Goal: Task Accomplishment & Management: Use online tool/utility

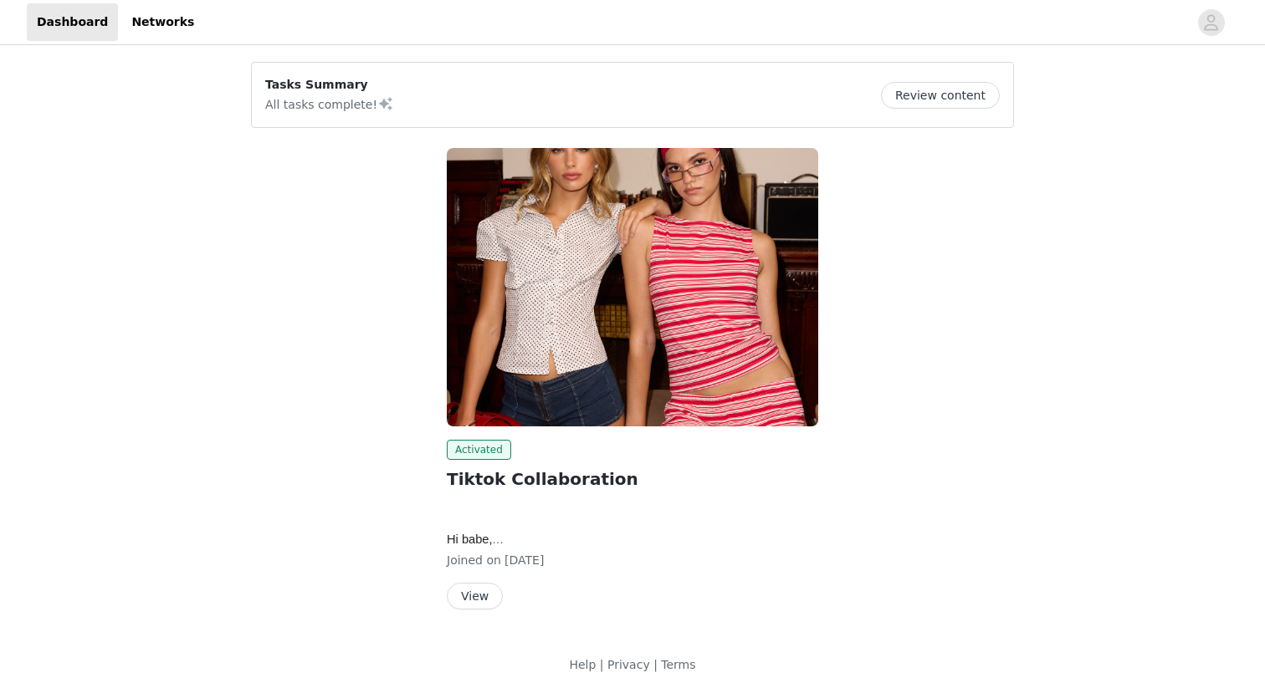
scroll to position [6, 0]
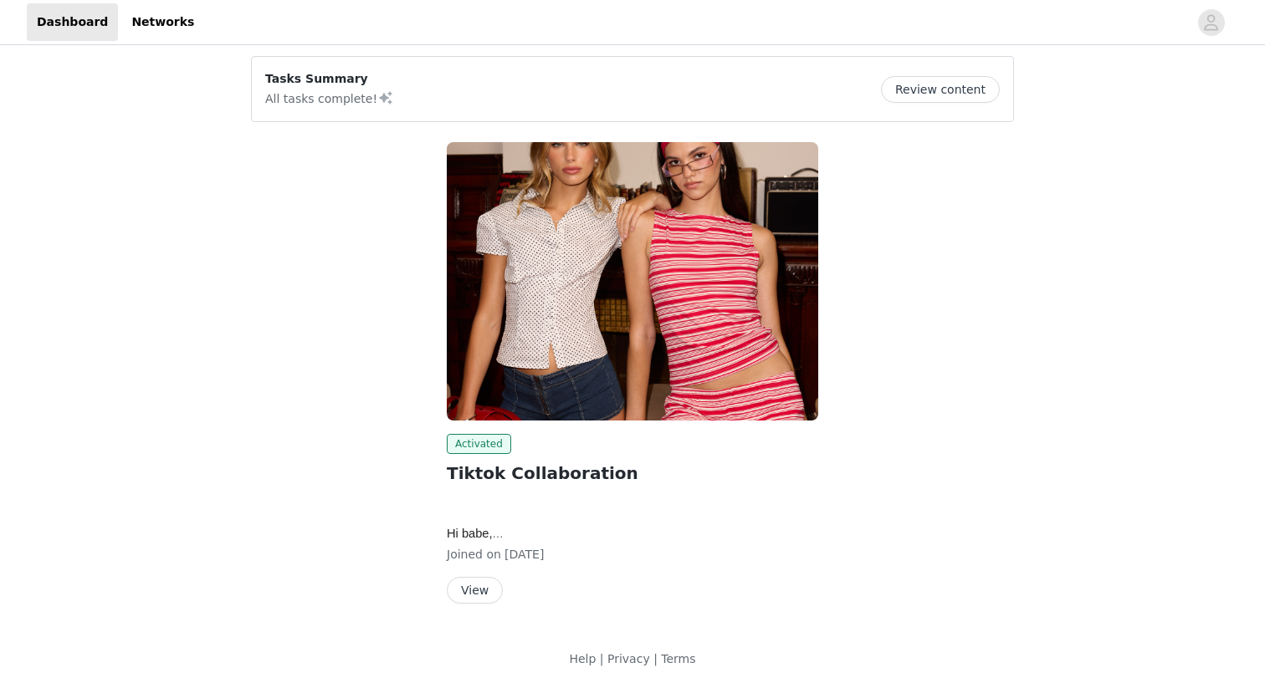
click at [465, 595] on button "View" at bounding box center [475, 590] width 56 height 27
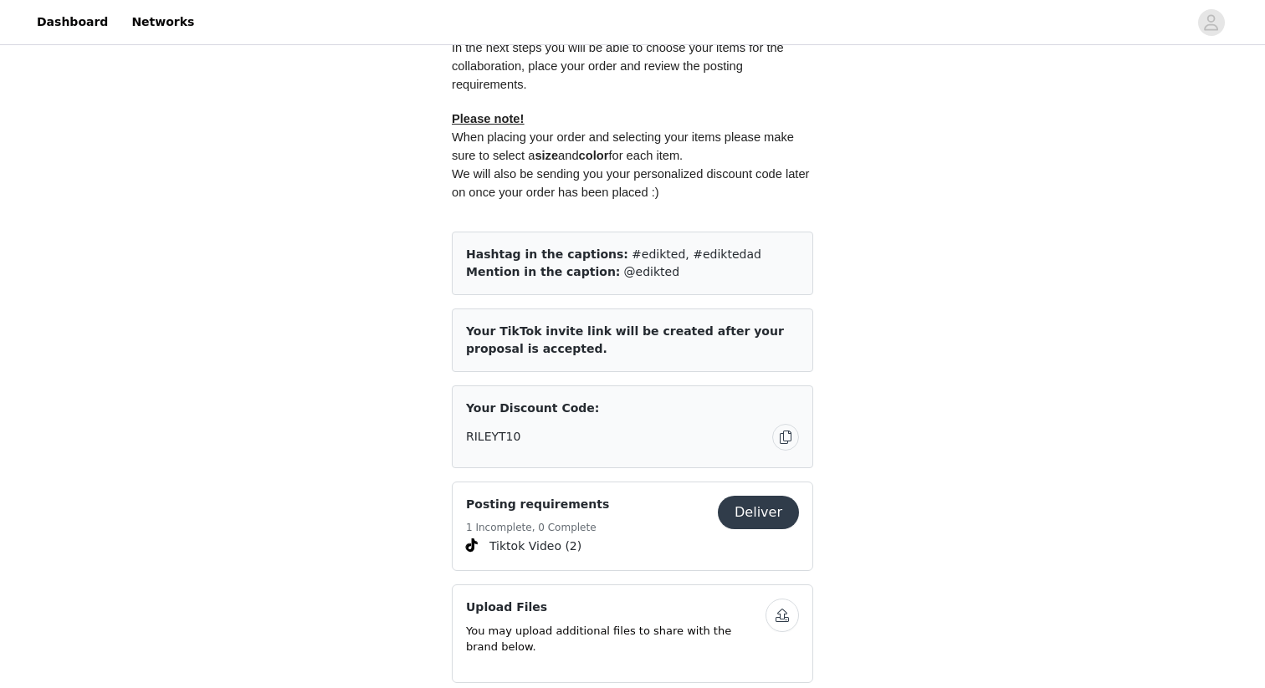
scroll to position [844, 0]
click at [665, 337] on span "Your TikTok invite link will be created after your proposal is accepted." at bounding box center [625, 341] width 318 height 31
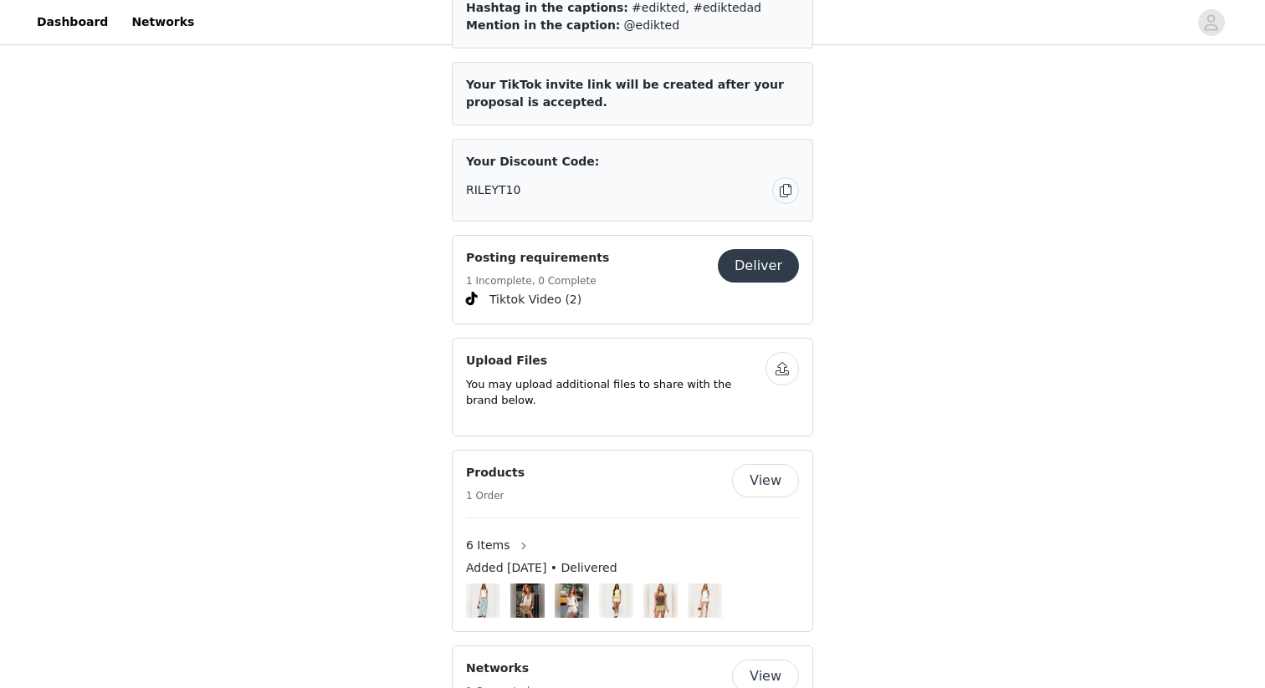
scroll to position [1091, 0]
click at [766, 278] on button "Deliver" at bounding box center [758, 267] width 81 height 33
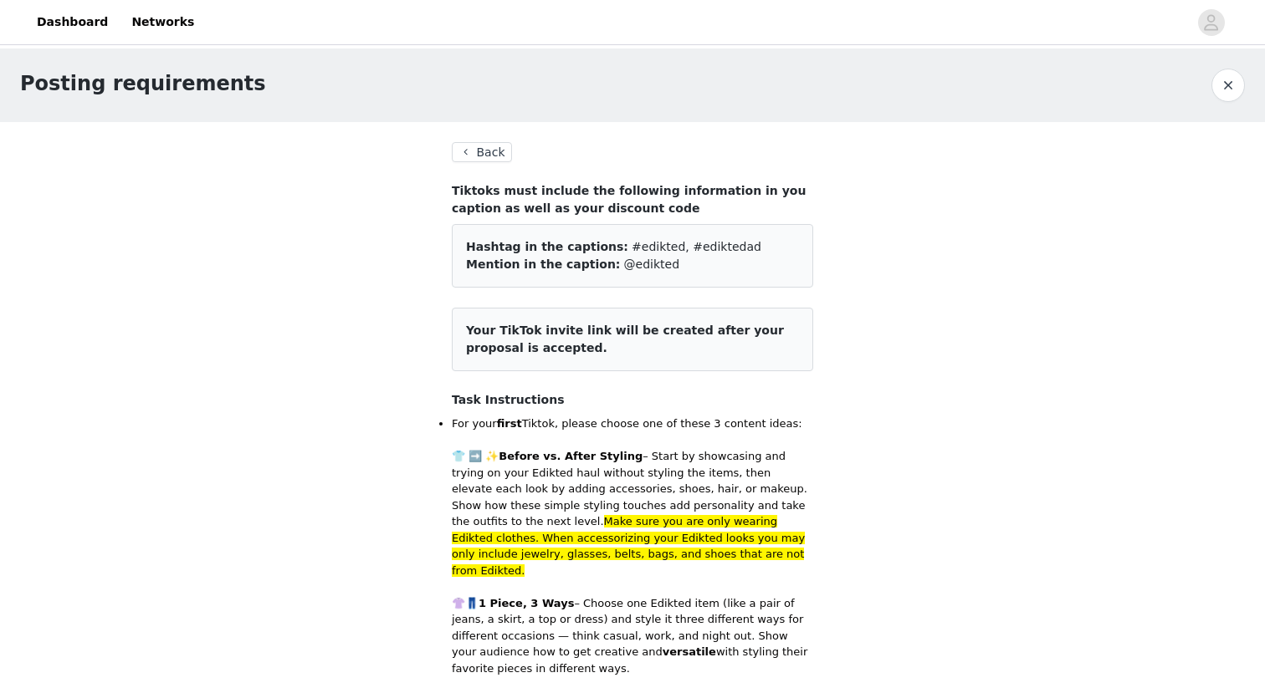
click at [749, 330] on span "Your TikTok invite link will be created after your proposal is accepted." at bounding box center [625, 339] width 318 height 31
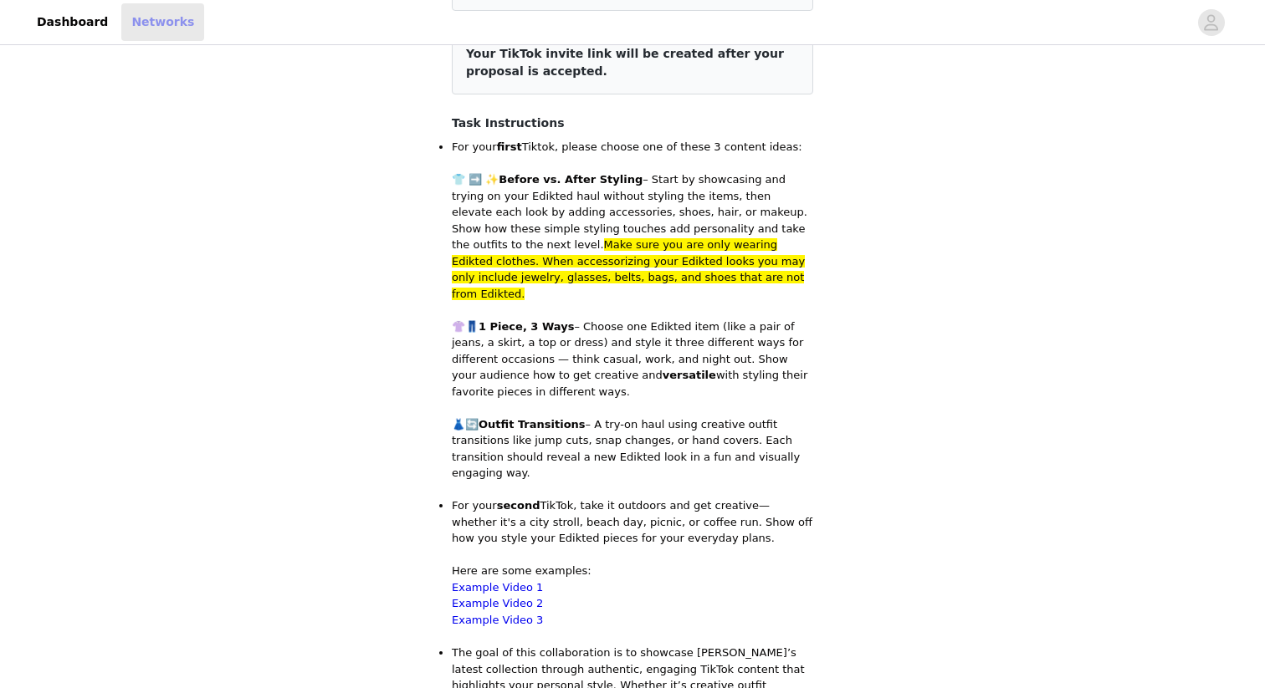
scroll to position [1081, 0]
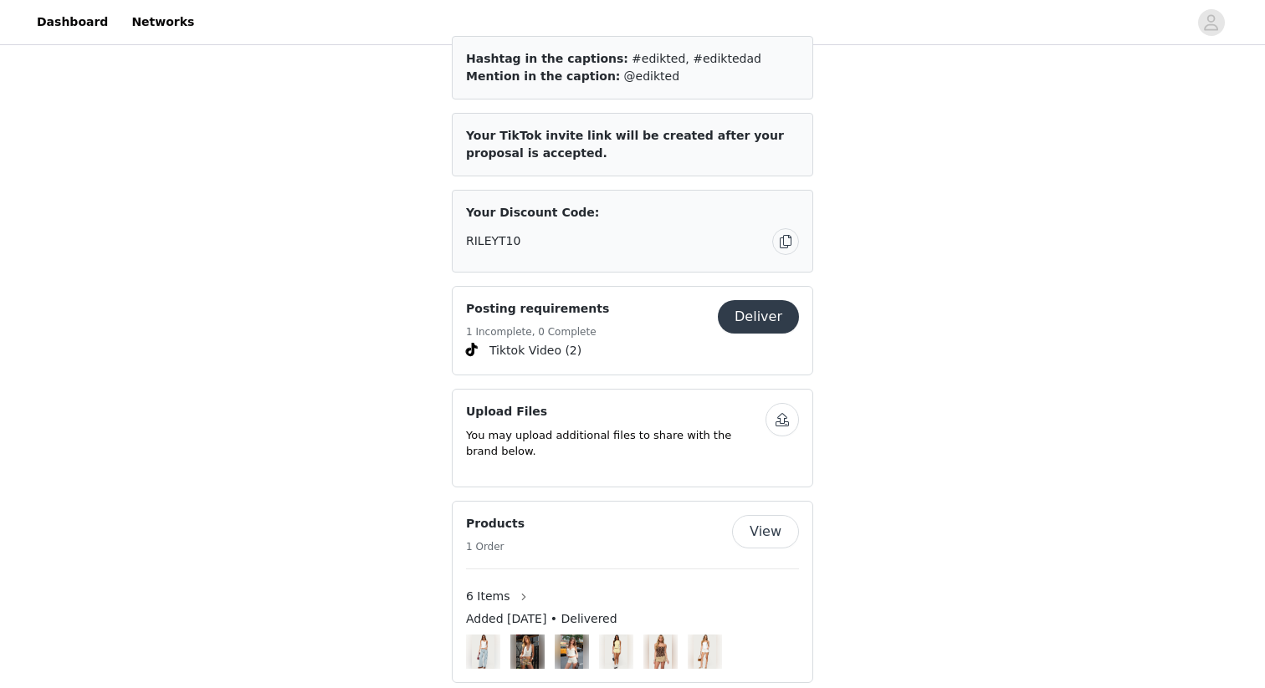
scroll to position [1057, 0]
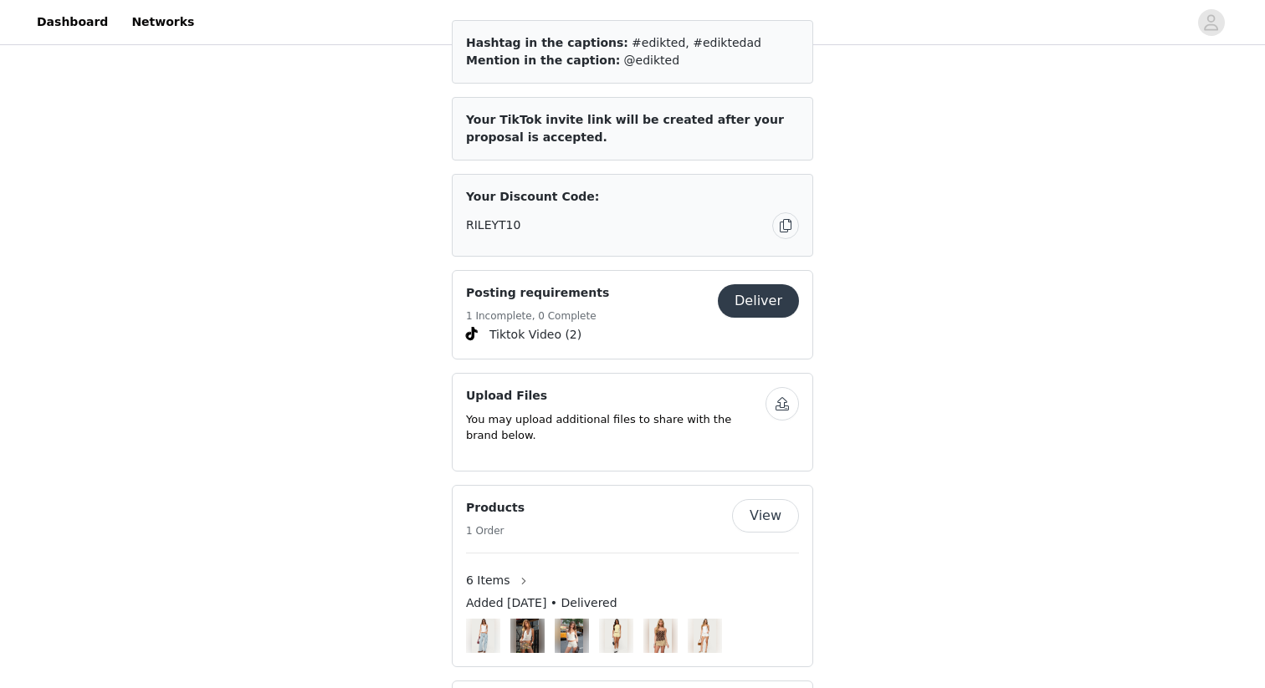
click at [755, 294] on button "Deliver" at bounding box center [758, 300] width 81 height 33
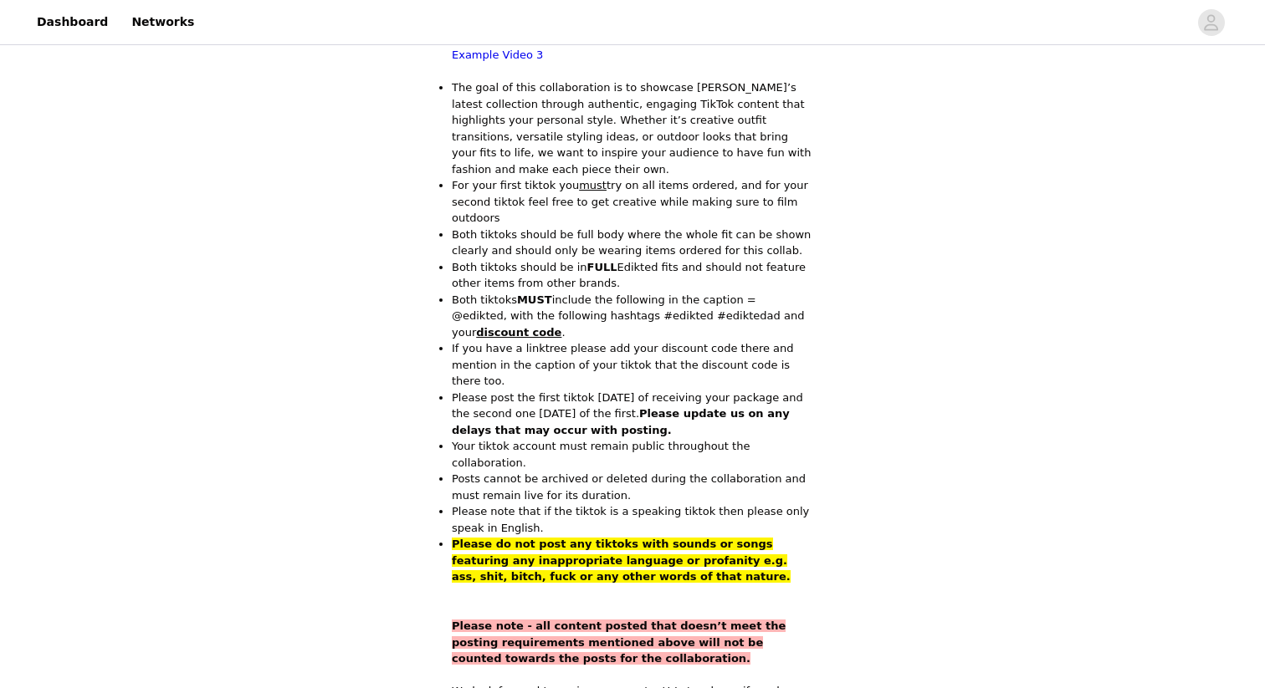
scroll to position [846, 0]
